Goal: Communication & Community: Answer question/provide support

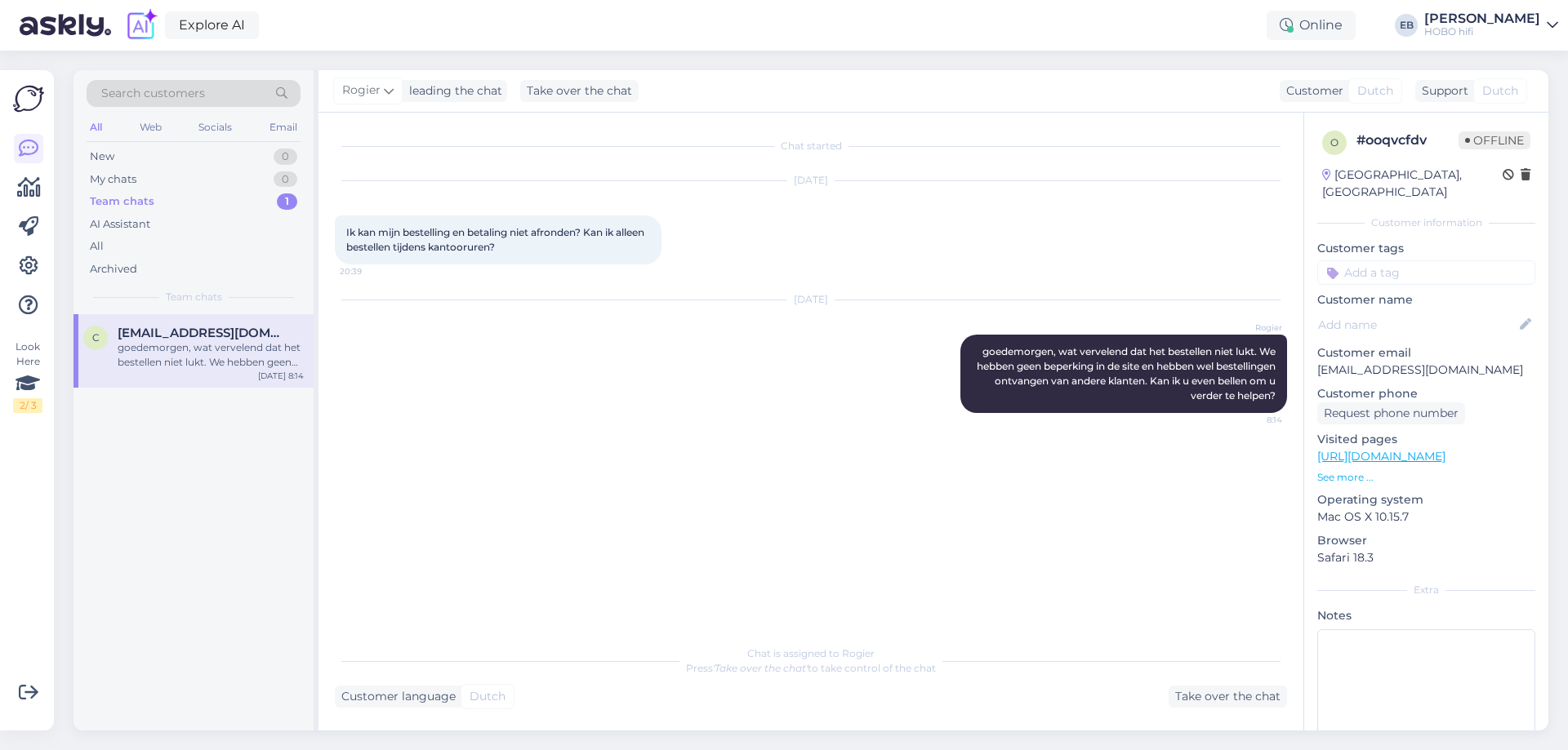
click at [807, 138] on div "Chat started" at bounding box center [810, 146] width 952 height 15
click at [1241, 700] on div "Take over the chat" at bounding box center [1227, 697] width 118 height 22
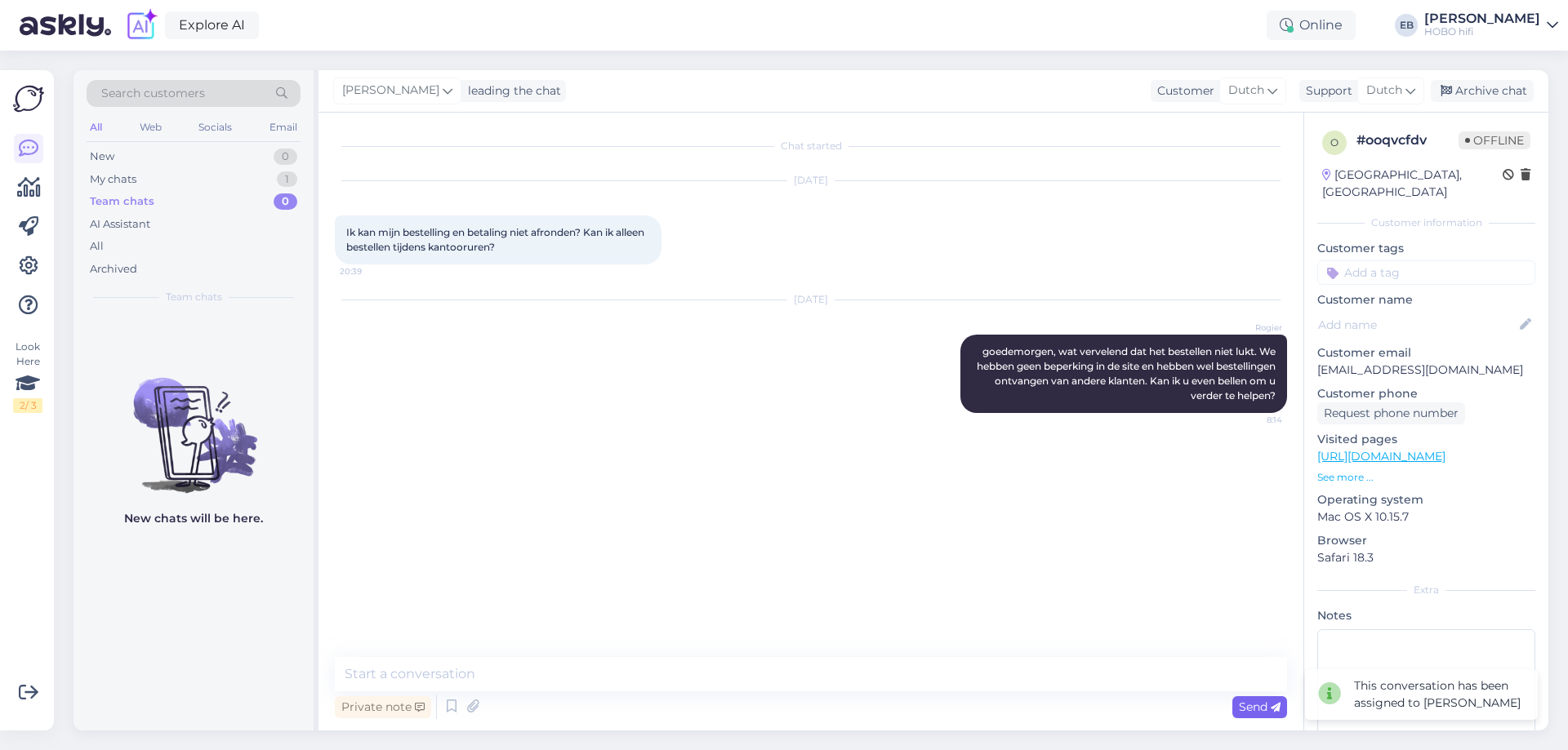
click at [1241, 698] on div "Send" at bounding box center [1259, 707] width 55 height 22
click at [1496, 88] on div "Archive chat" at bounding box center [1482, 91] width 103 height 22
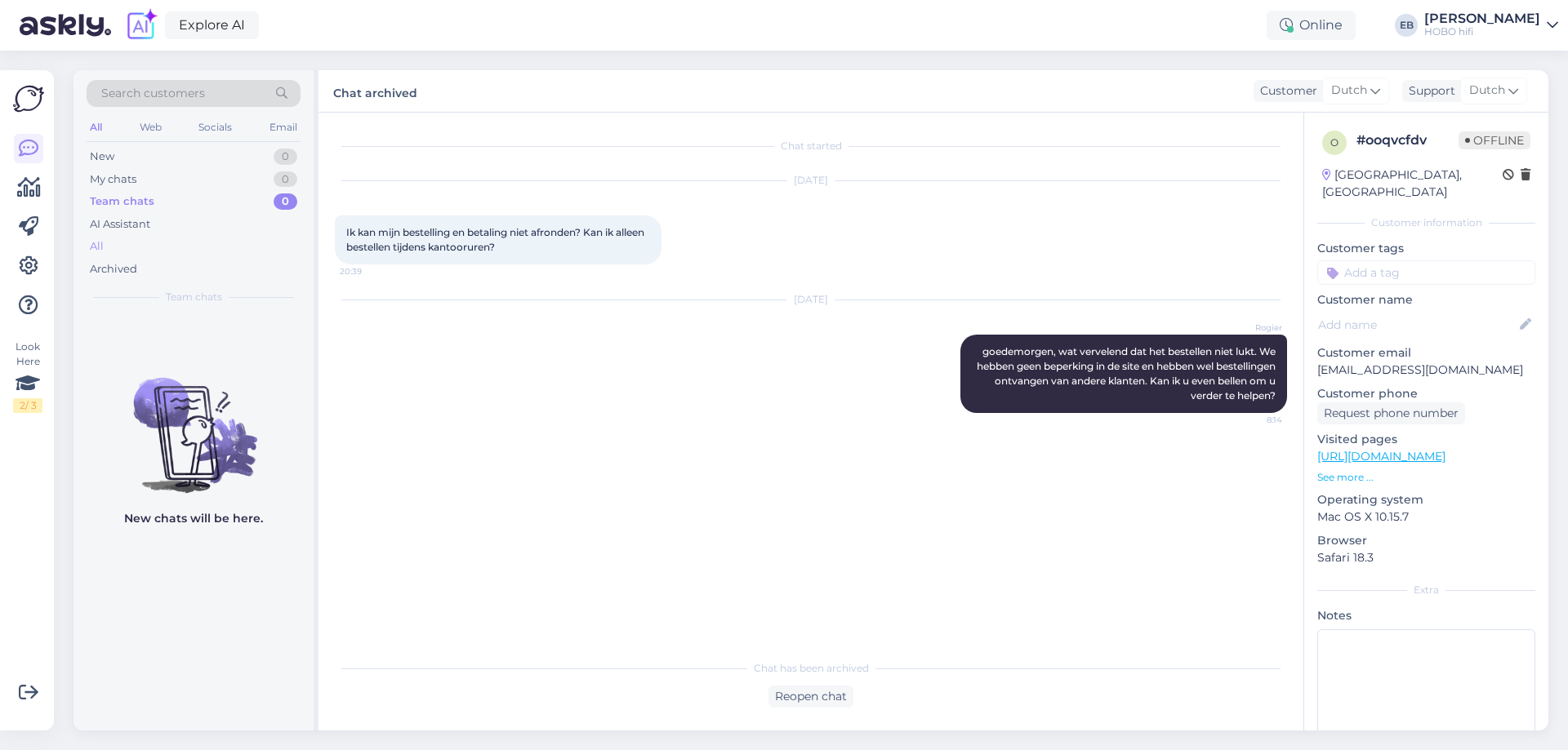
click at [116, 242] on div "All" at bounding box center [193, 246] width 214 height 23
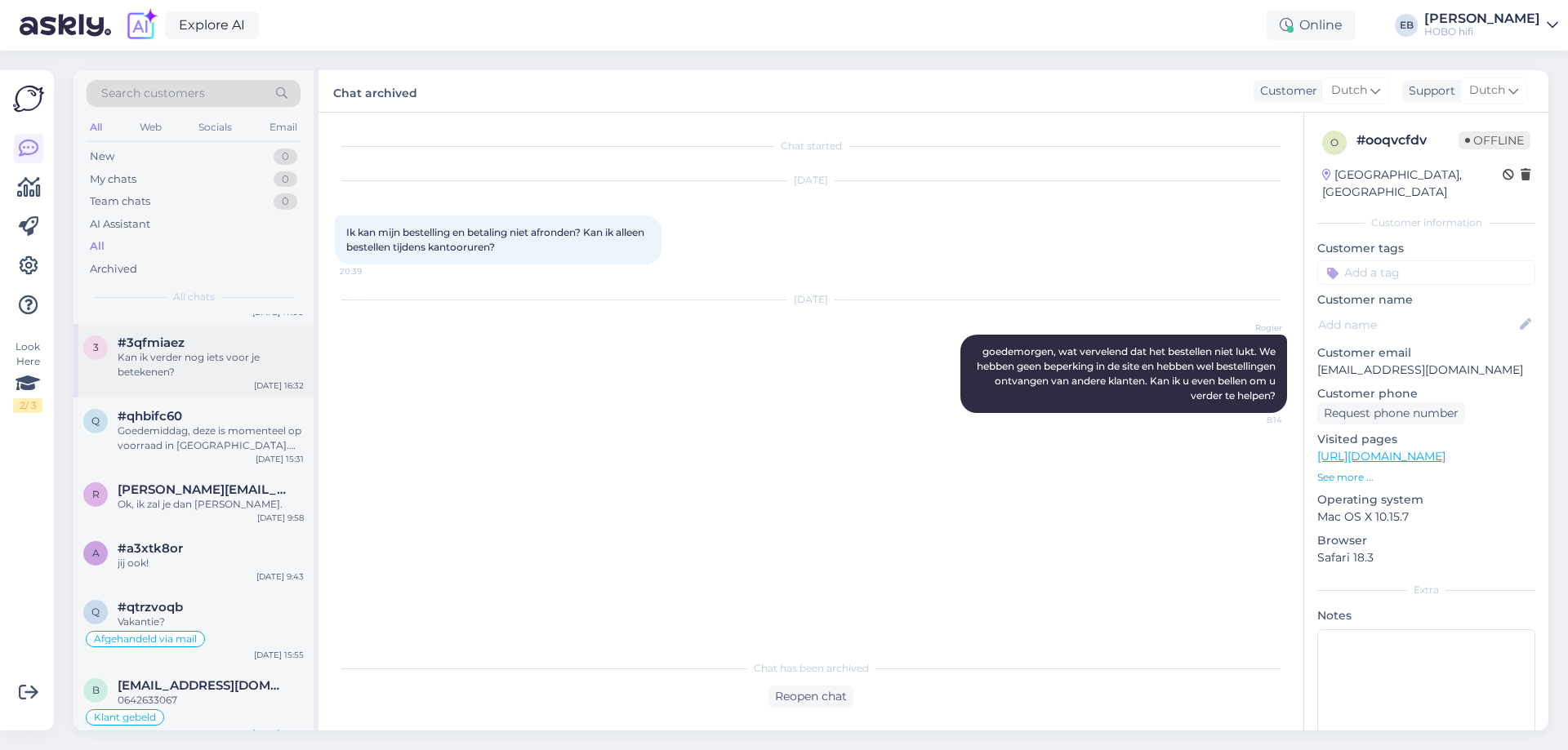
scroll to position [409, 0]
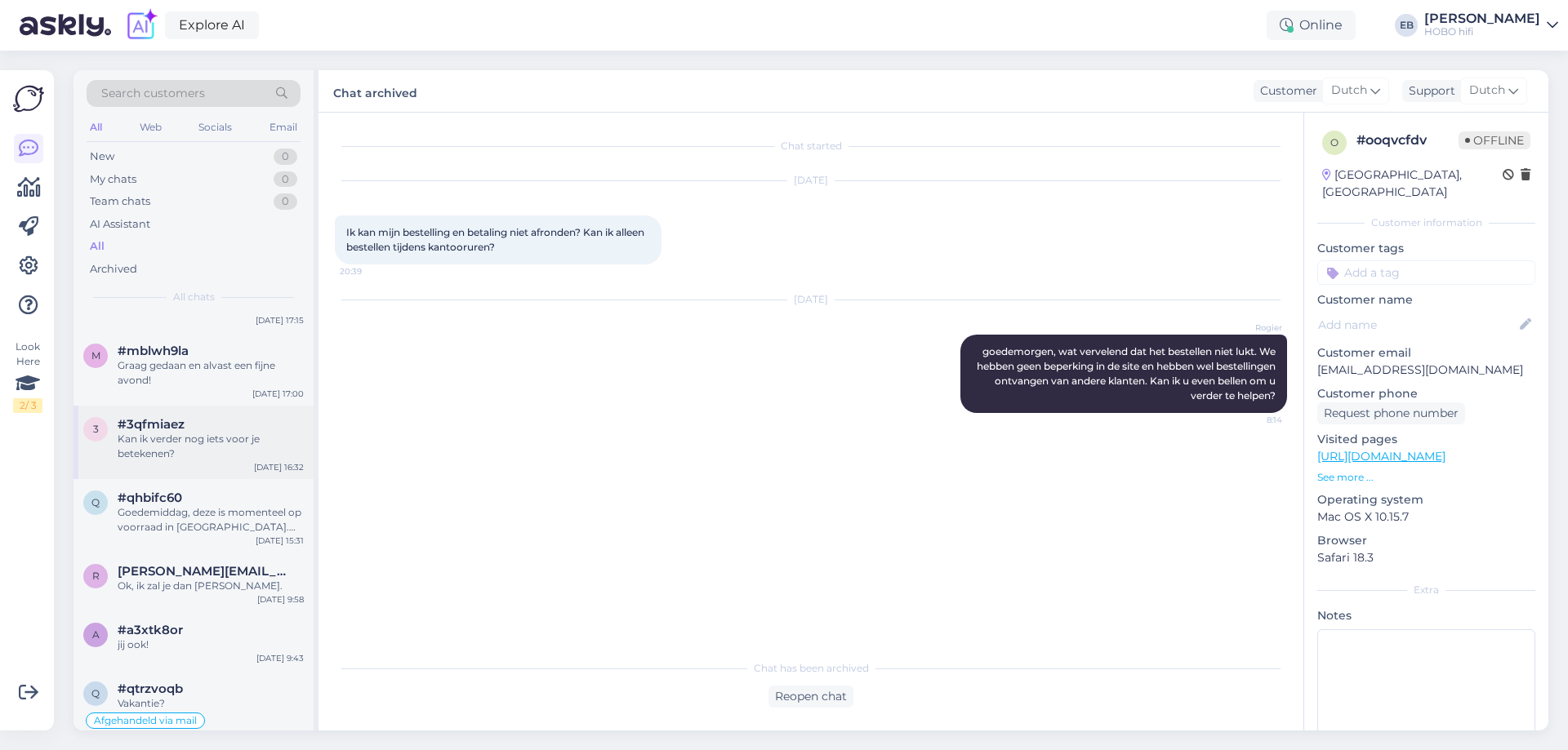
click at [216, 377] on div "Graag gedaan en alvast een fijne avond!" at bounding box center [211, 372] width 186 height 29
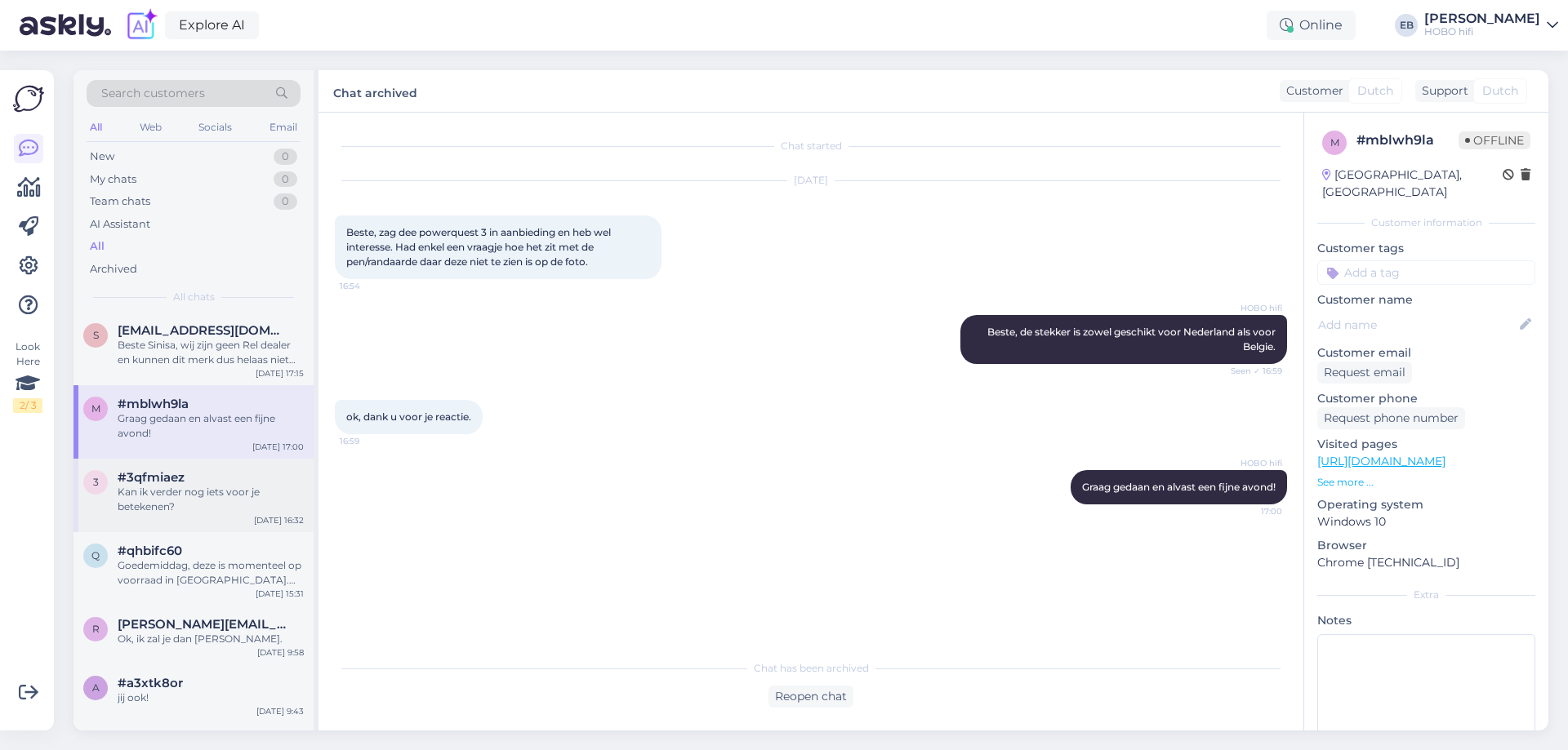
scroll to position [326, 0]
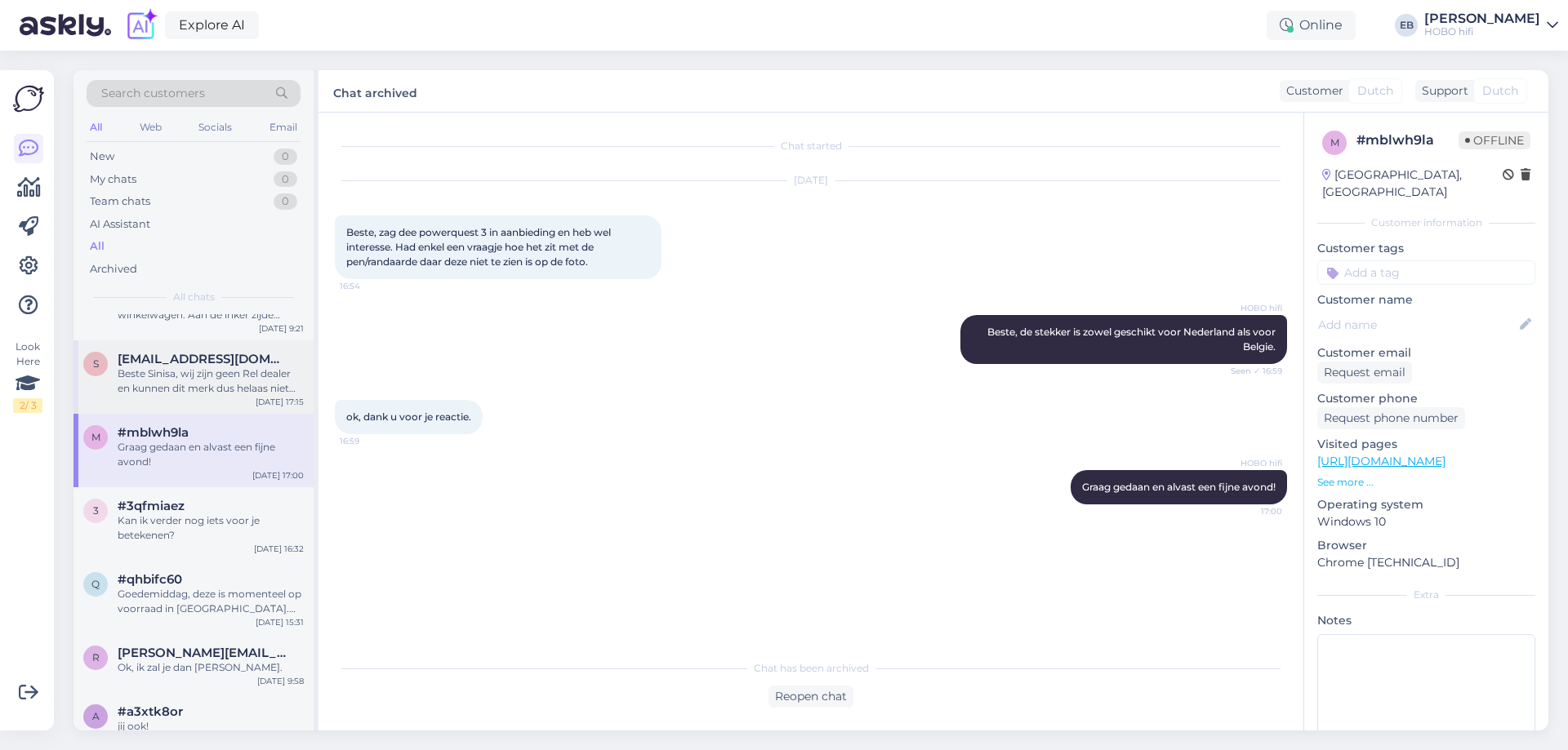
click at [216, 378] on div "Beste Sinisa, wij zijn geen Rel dealer en kunnen dit merk dus helaas niet lever…" at bounding box center [211, 381] width 186 height 29
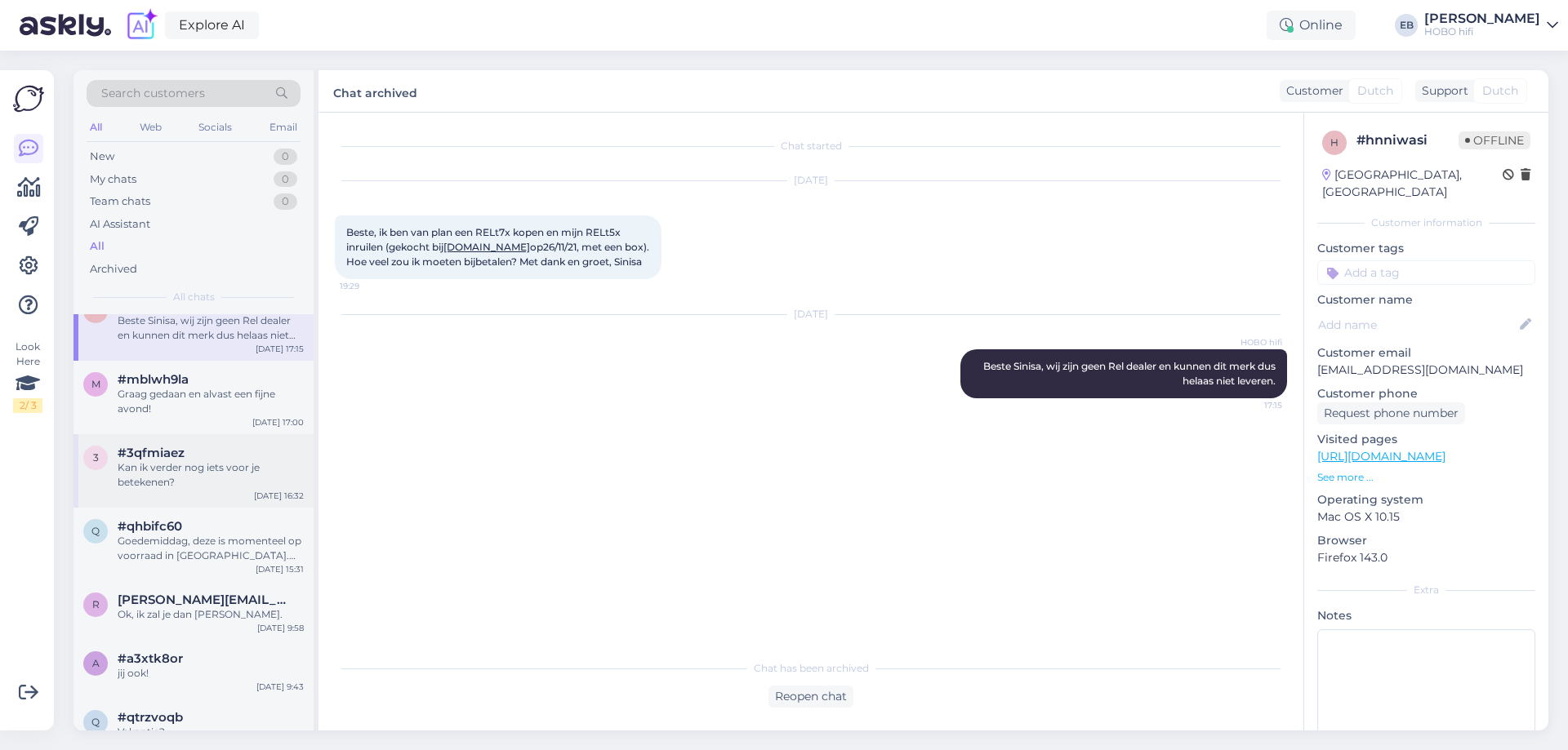
scroll to position [409, 0]
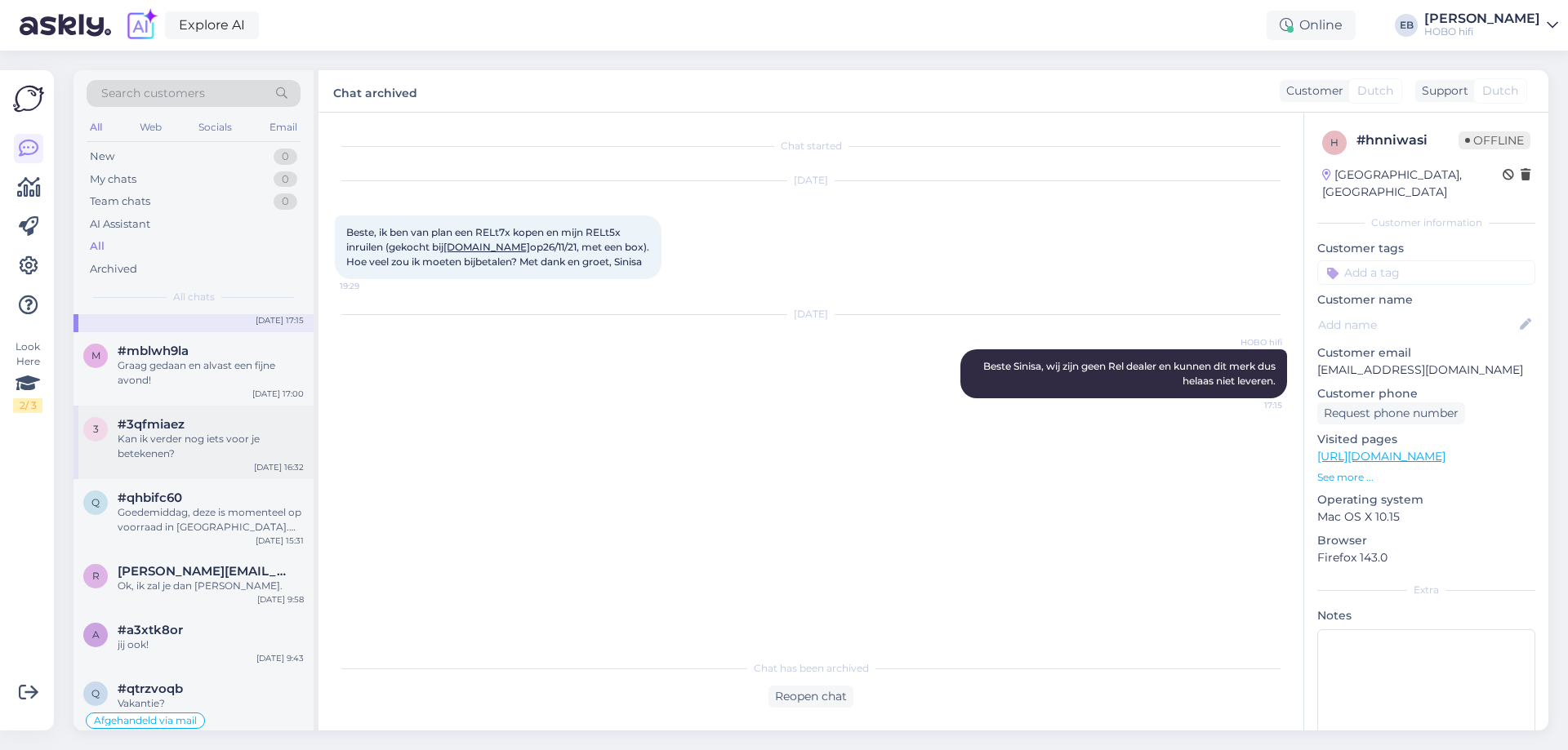
click at [211, 437] on div "Kan ik verder nog iets voor je betekenen?" at bounding box center [211, 446] width 186 height 29
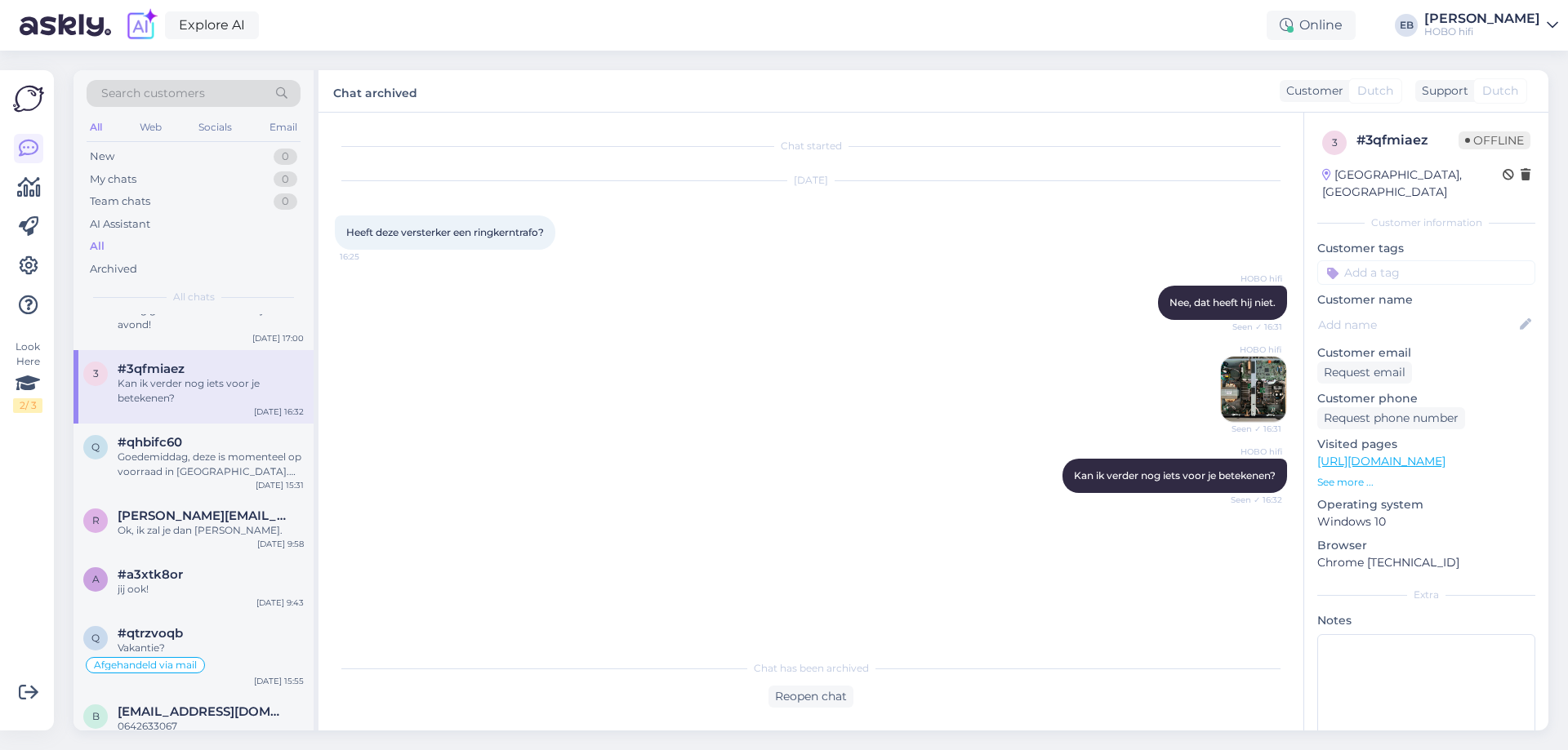
scroll to position [490, 0]
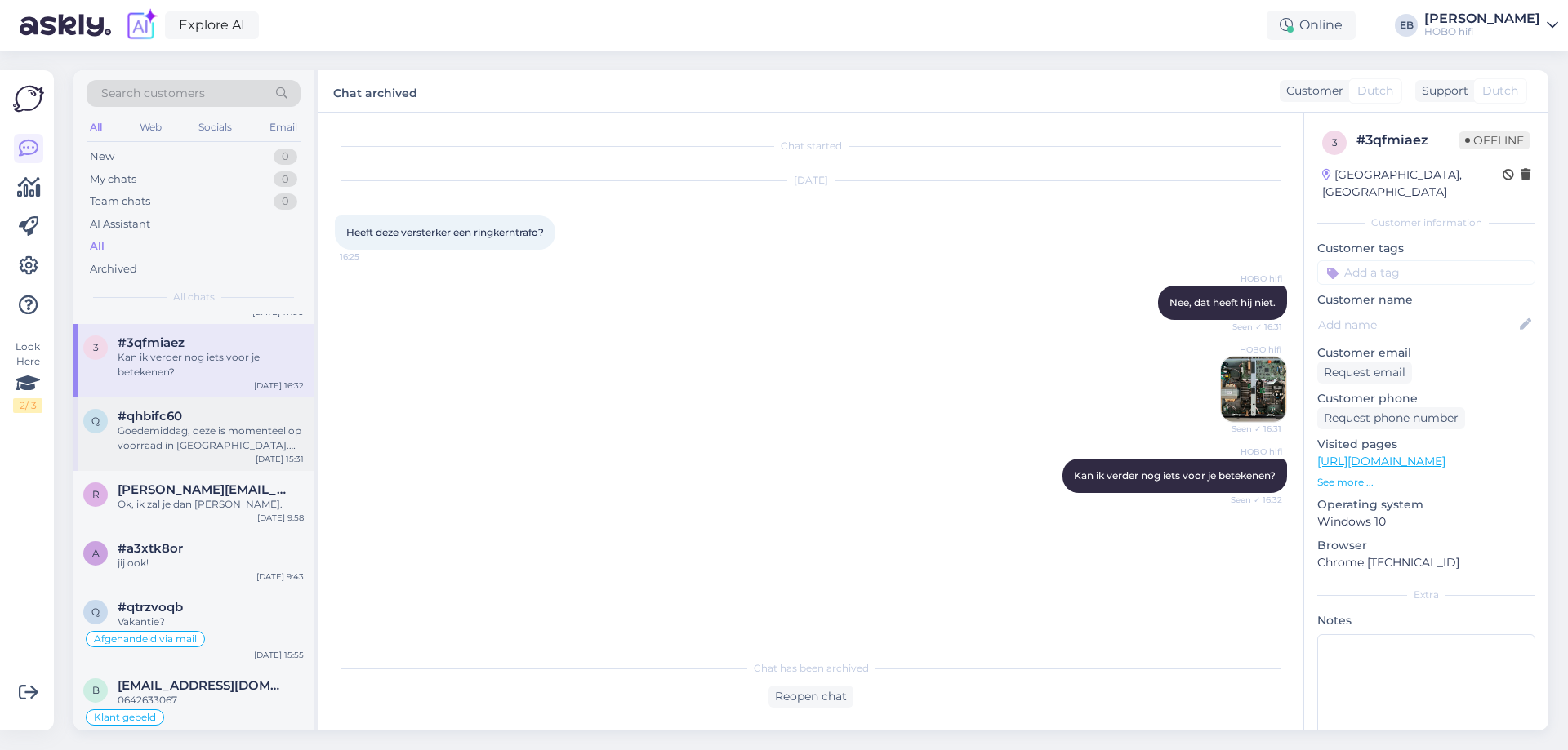
click at [232, 438] on div "Goedemiddag, deze is momenteel op voorraad in [GEOGRAPHIC_DATA]. Als je nog vra…" at bounding box center [211, 438] width 186 height 29
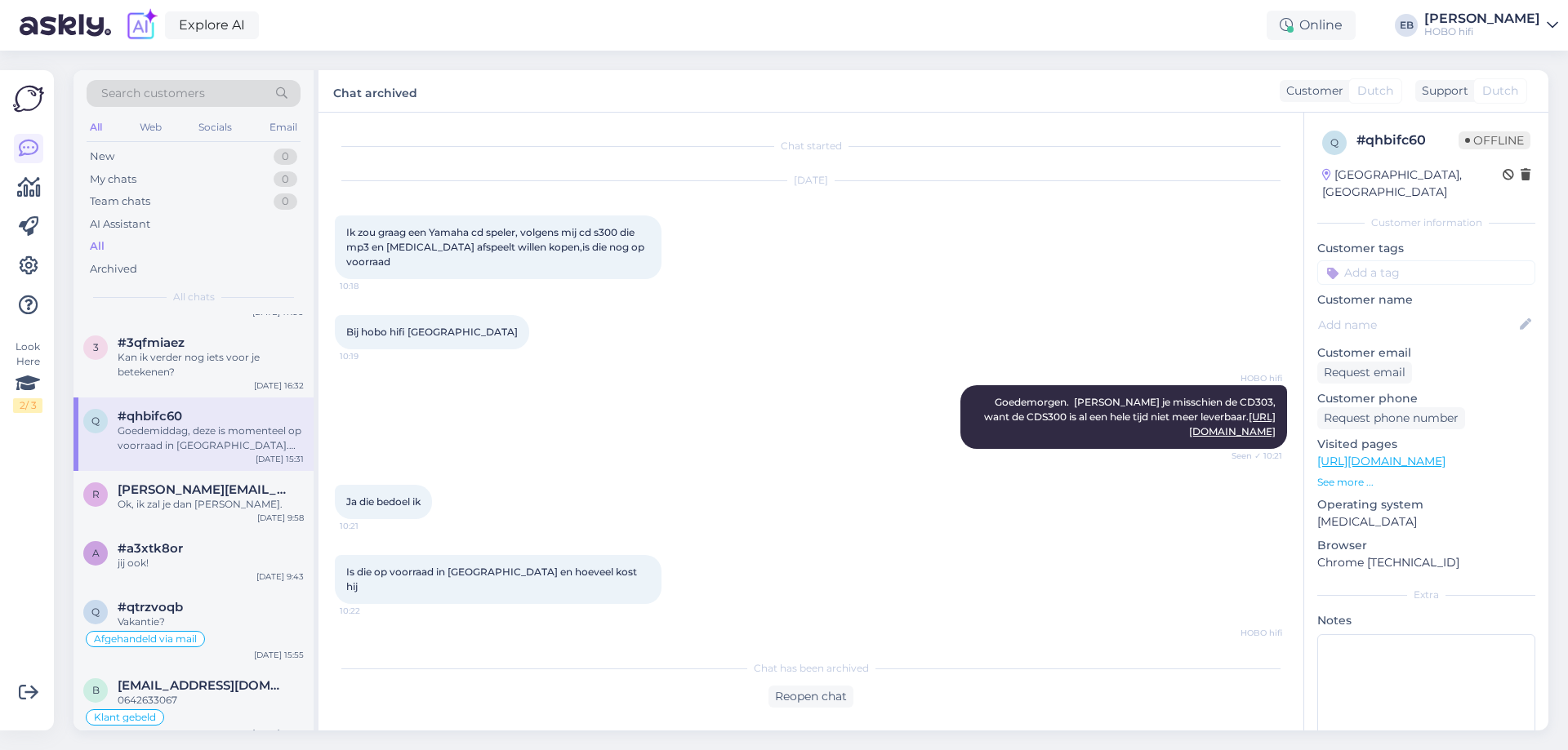
scroll to position [471, 0]
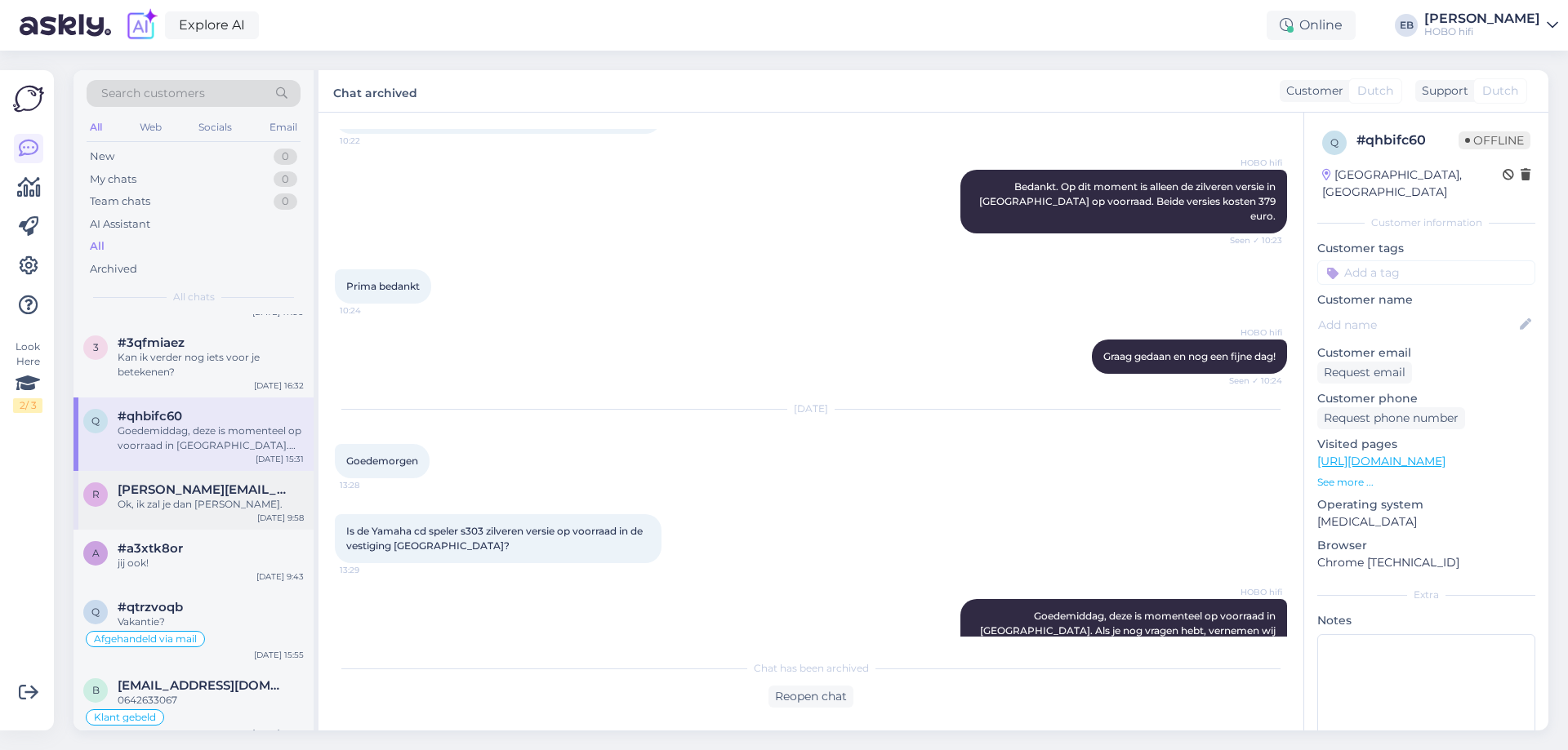
click at [221, 509] on div "Ok, ik zal je dan [PERSON_NAME]." at bounding box center [211, 505] width 186 height 15
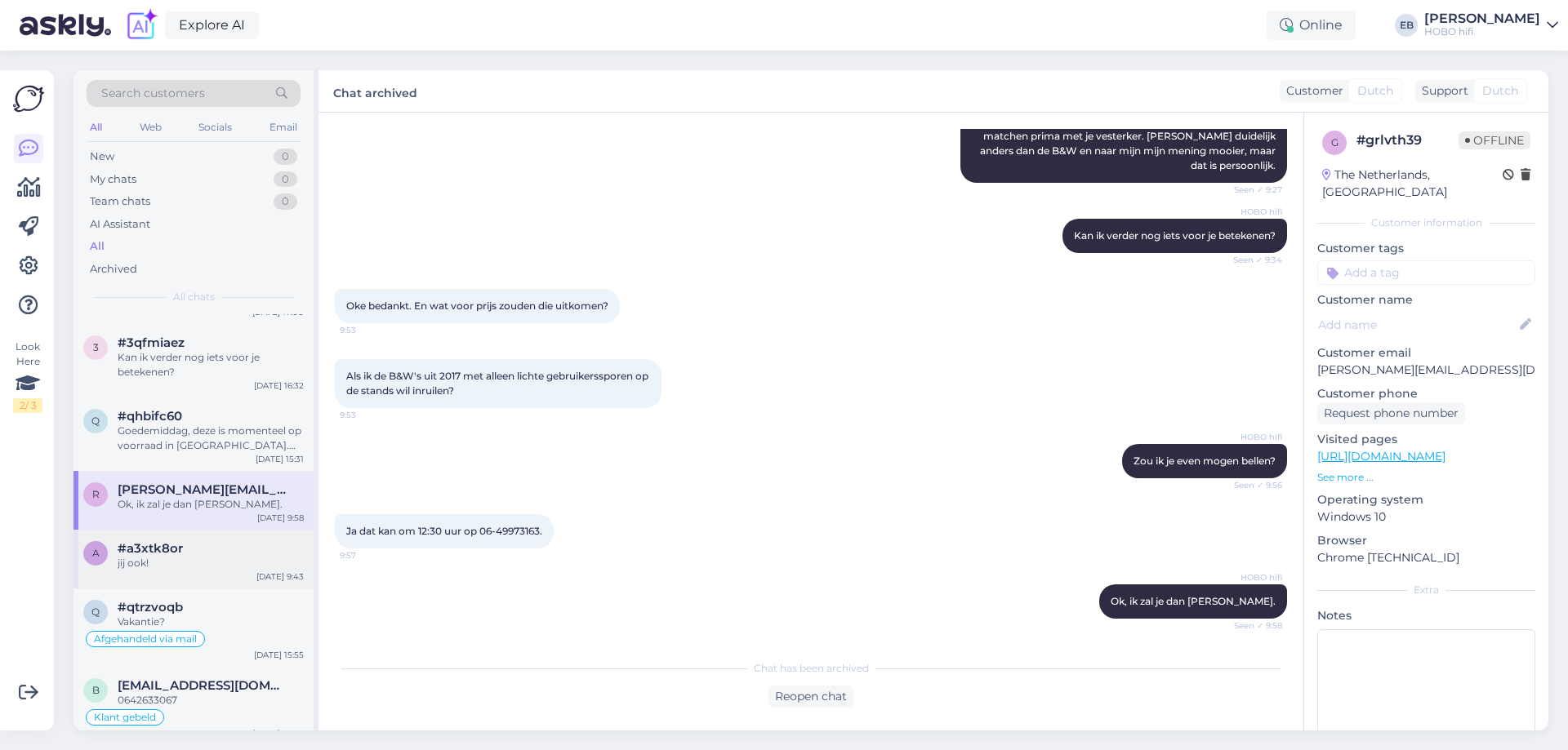
click at [230, 554] on div "#a3xtk8or" at bounding box center [211, 549] width 186 height 15
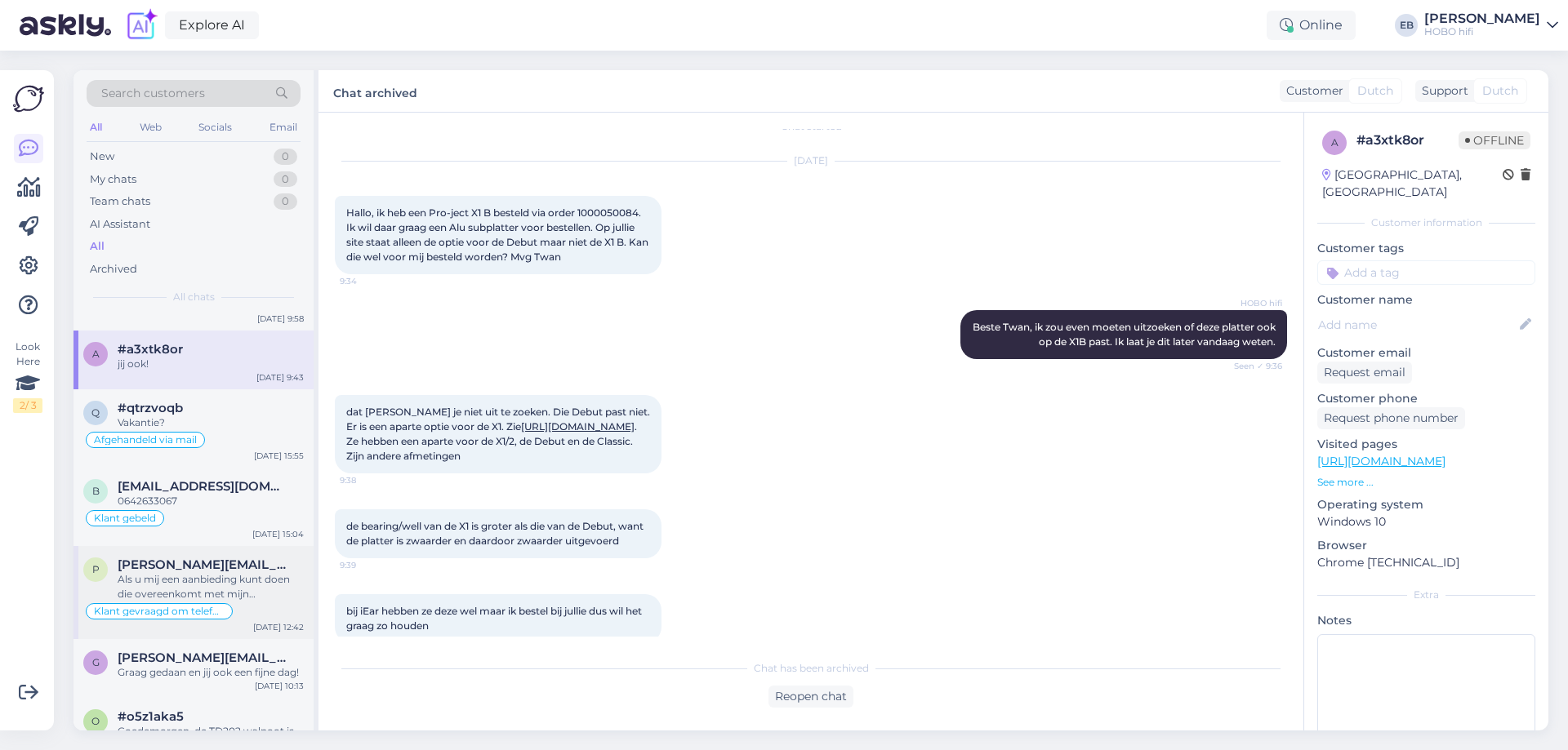
scroll to position [735, 0]
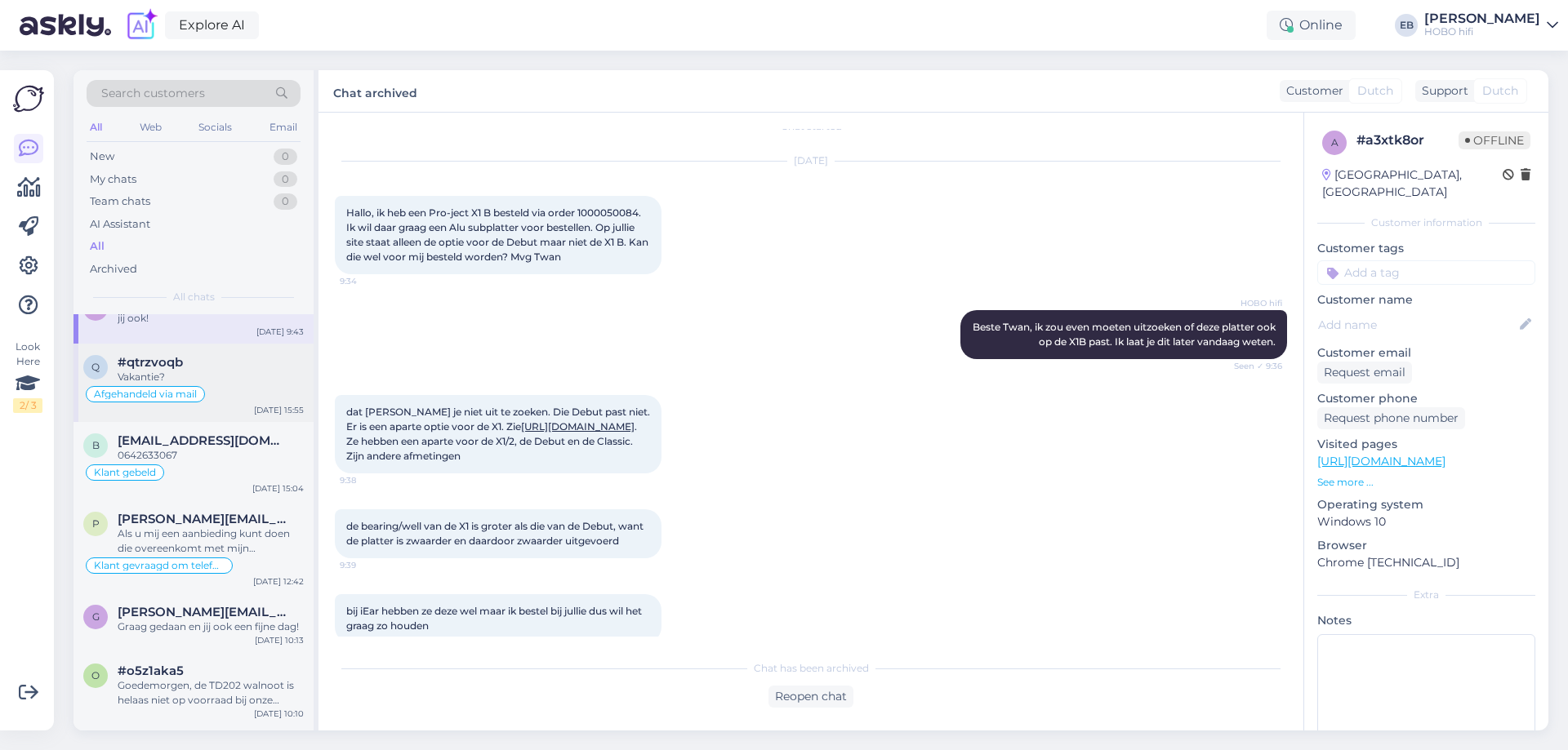
click at [227, 394] on div "Afgehandeld via mail" at bounding box center [193, 393] width 221 height 19
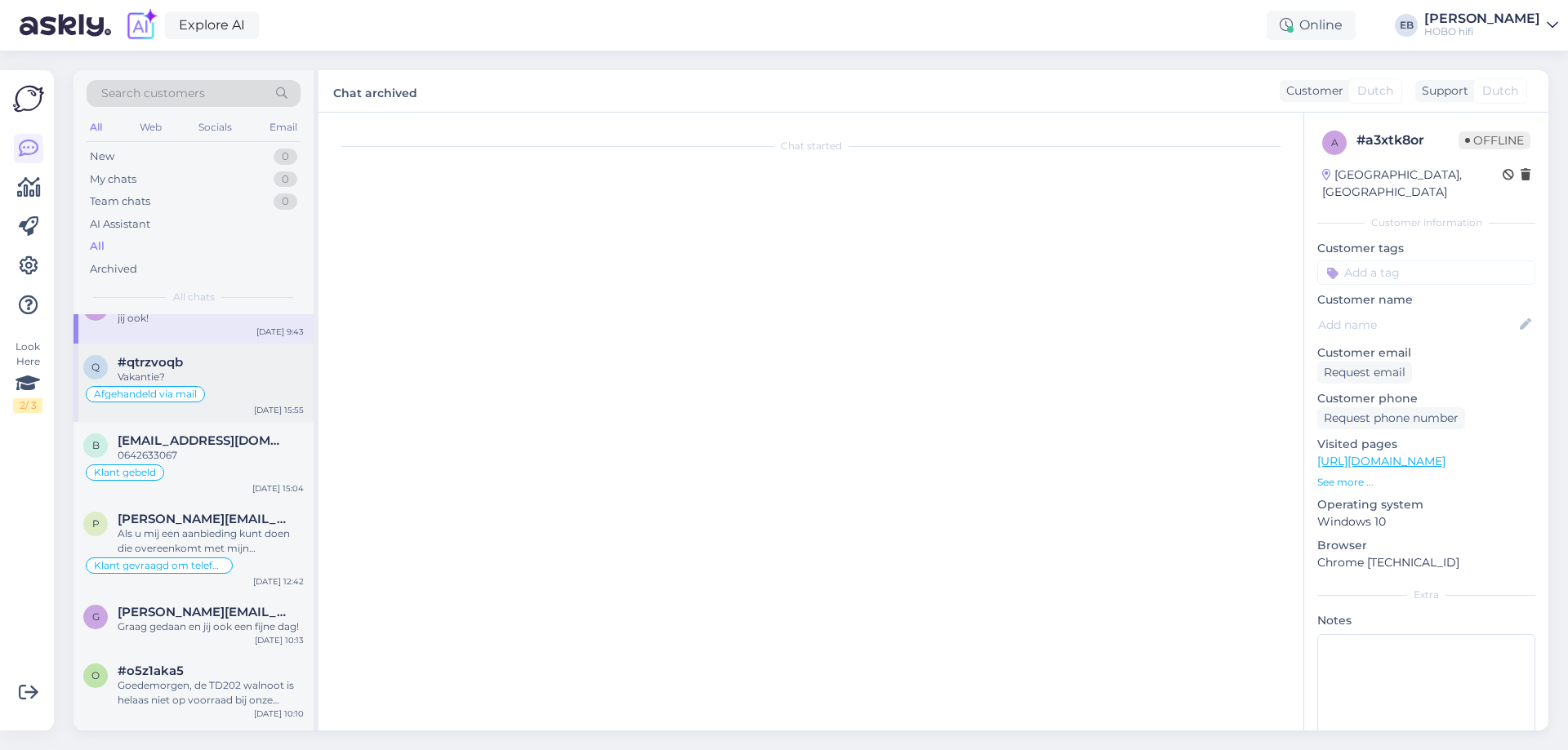
scroll to position [0, 0]
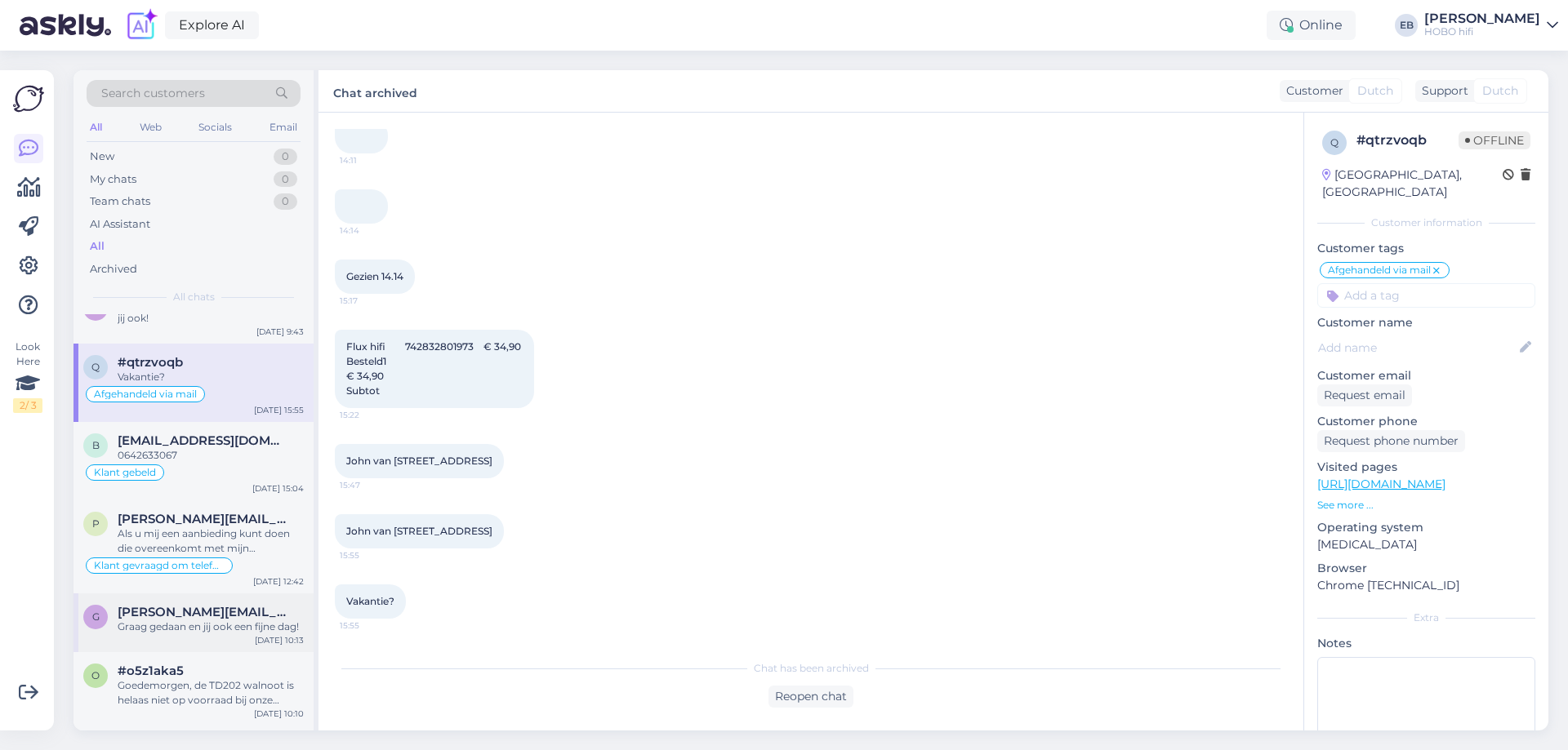
click at [229, 623] on div "Graag gedaan en jij ook een fijne dag!" at bounding box center [211, 628] width 186 height 15
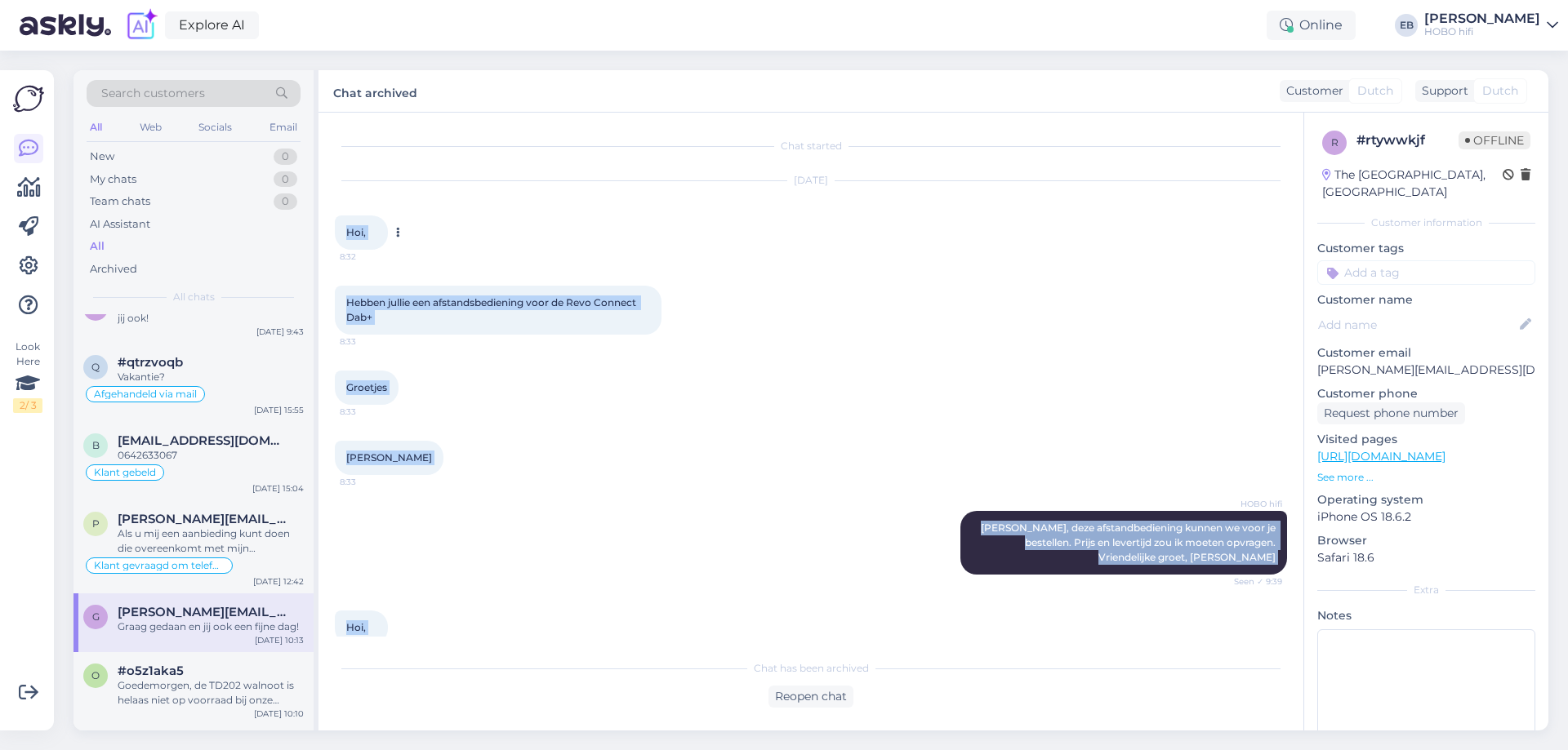
drag, startPoint x: 1268, startPoint y: 601, endPoint x: 347, endPoint y: 244, distance: 987.8
click at [347, 244] on div "Chat started [DATE] Hoi, 8:32 Hebben jullie een afstandsbediening voor de Revo …" at bounding box center [818, 383] width 966 height 508
copy div "Hoi, 8:32 Hebben jullie een afstandsbediening voor de Revo Connect Dab+ 8:33 Gr…"
click at [1342, 29] on div "Online" at bounding box center [1311, 25] width 89 height 29
click at [1342, 88] on button "1 hour" at bounding box center [1319, 86] width 47 height 18
